Goal: Navigation & Orientation: Find specific page/section

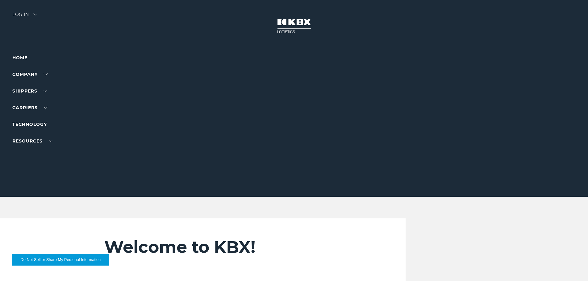
click at [31, 14] on div "Log in" at bounding box center [24, 16] width 25 height 9
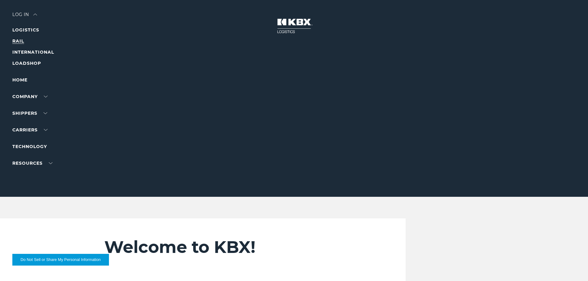
click at [18, 42] on link "RAIL" at bounding box center [18, 41] width 12 height 6
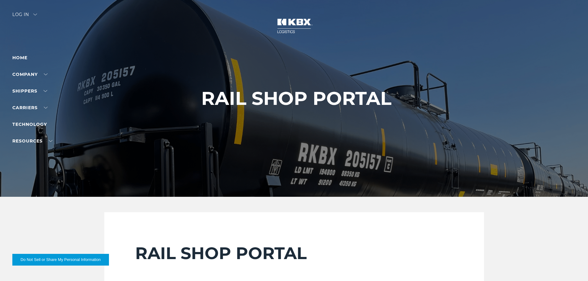
click at [20, 13] on div "Log in" at bounding box center [24, 16] width 25 height 9
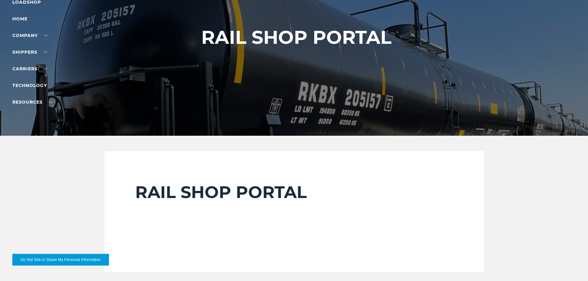
scroll to position [124, 0]
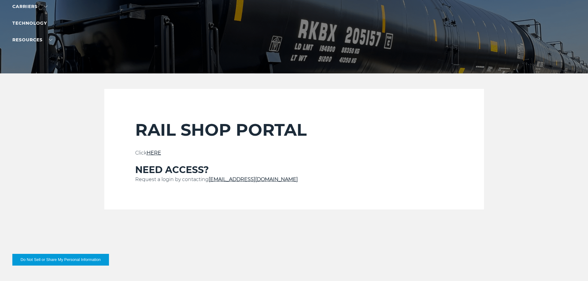
click at [159, 156] on p "Click HERE" at bounding box center [294, 152] width 318 height 7
click at [156, 152] on link "HERE" at bounding box center [154, 153] width 15 height 6
